Goal: Check status: Check status

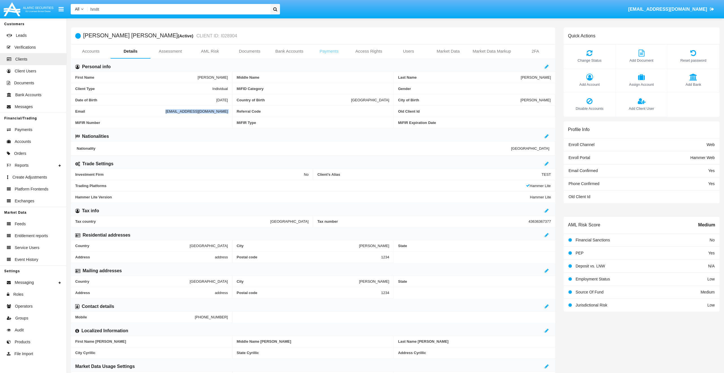
click at [325, 54] on link "Payments" at bounding box center [329, 51] width 40 height 14
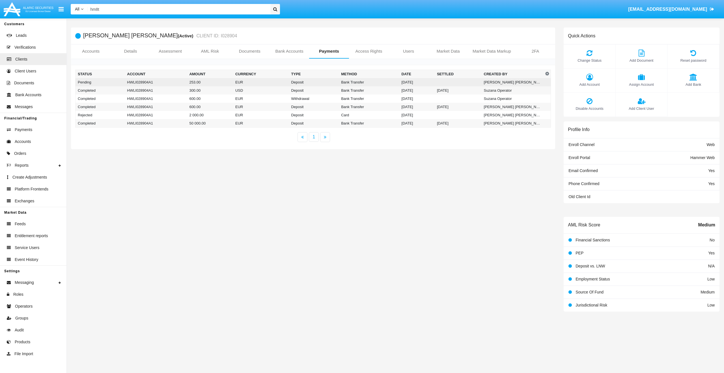
click at [156, 83] on td "HWLI028904A1" at bounding box center [156, 82] width 62 height 8
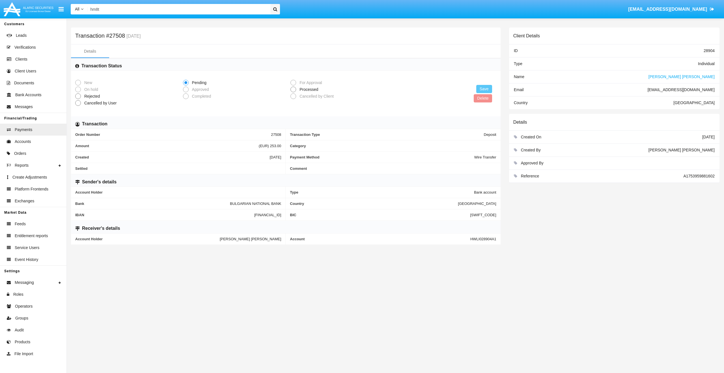
click at [486, 242] on div "Account HWLI028904A1" at bounding box center [393, 238] width 215 height 11
click at [484, 238] on span "HWLI028904A1" at bounding box center [483, 239] width 26 height 4
copy span "HWLI028904A1"
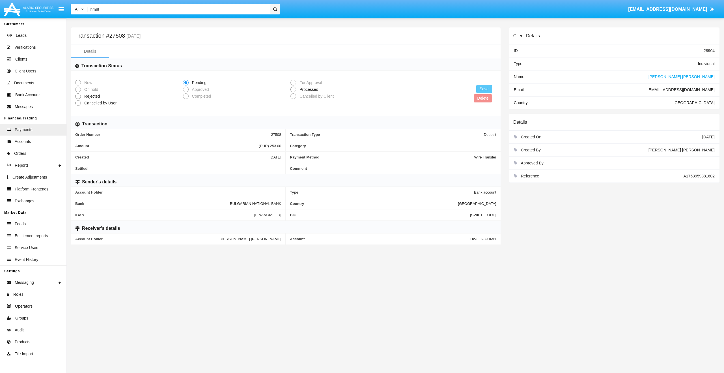
click at [144, 11] on input "hm8t" at bounding box center [178, 9] width 181 height 10
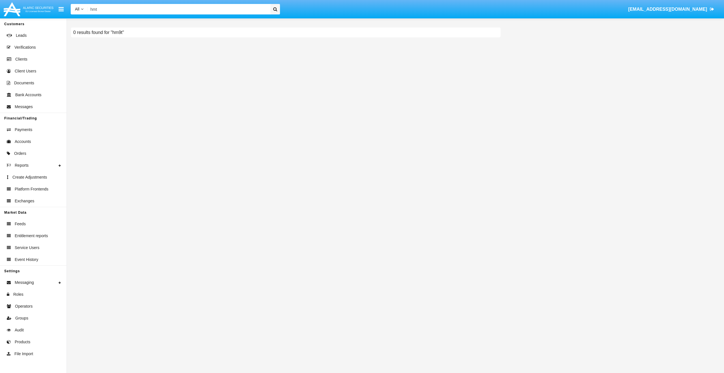
type input "hm8t"
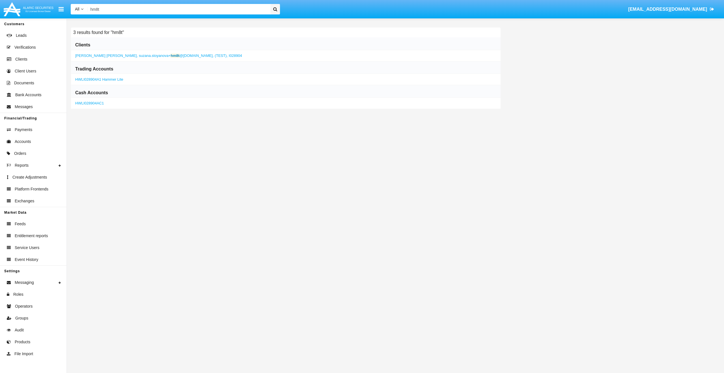
click at [170, 56] on span "suzana.stoyanova+ hm8t @[DOMAIN_NAME]," at bounding box center [176, 55] width 75 height 4
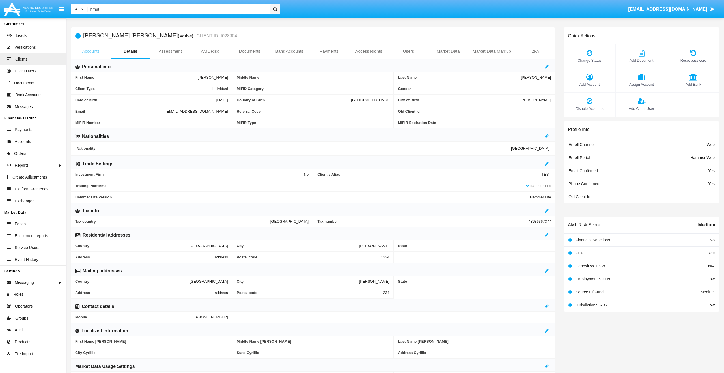
click at [96, 51] on link "Accounts" at bounding box center [91, 51] width 40 height 14
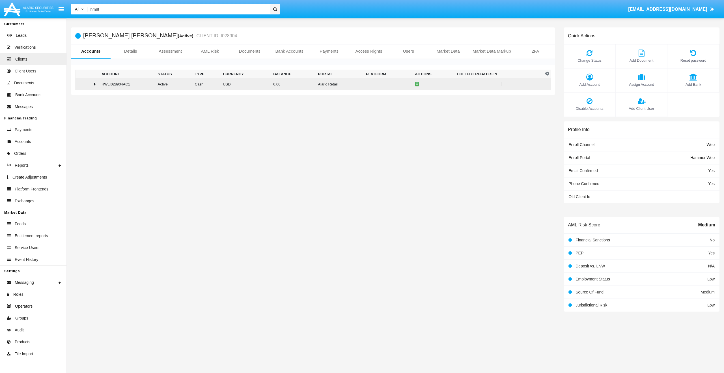
click at [99, 83] on td "HWLI028904AC1" at bounding box center [127, 84] width 56 height 12
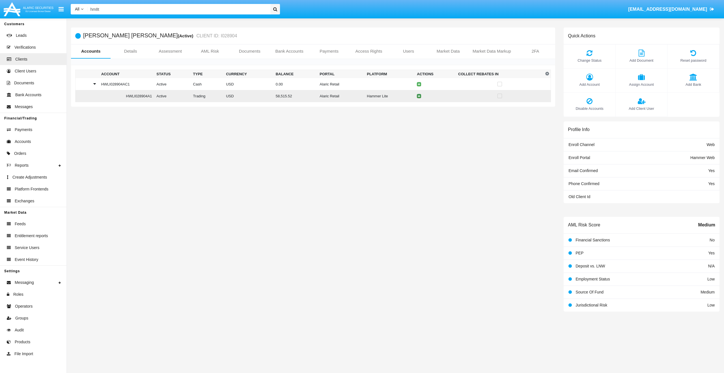
click at [421, 98] on button at bounding box center [419, 96] width 4 height 4
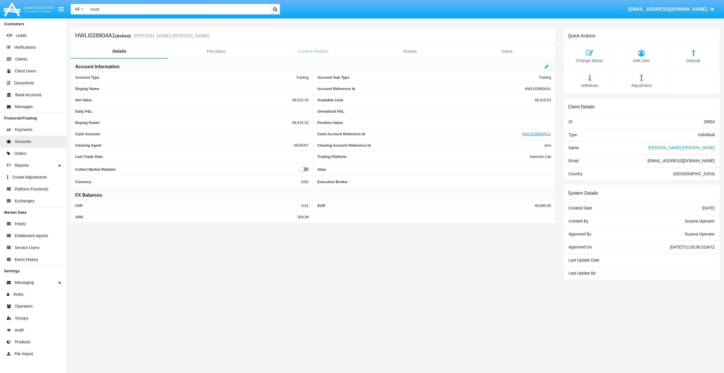
click at [316, 51] on link "Current Position" at bounding box center [313, 51] width 97 height 14
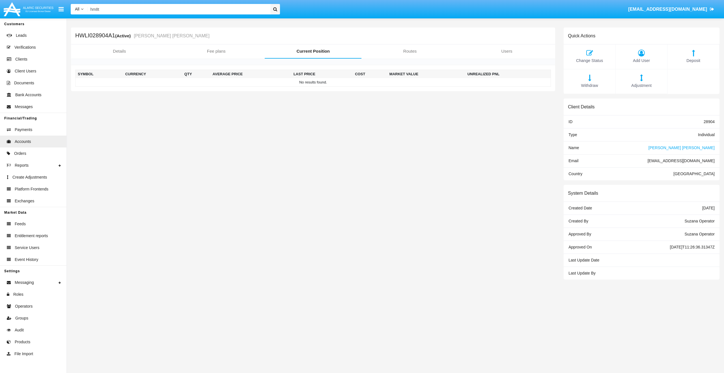
click at [99, 36] on h5 "HWLI028904A1 (Active) [PERSON_NAME] [PERSON_NAME]" at bounding box center [142, 36] width 134 height 7
copy h5 "HWLI028904A1"
